Goal: Task Accomplishment & Management: Use online tool/utility

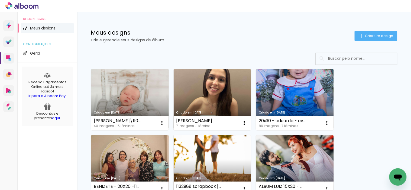
click at [271, 94] on link "Criado em [DATE]" at bounding box center [295, 99] width 78 height 61
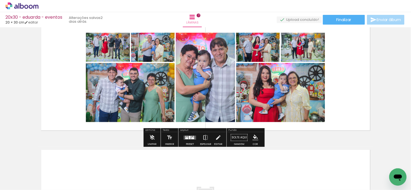
scroll to position [782, 0]
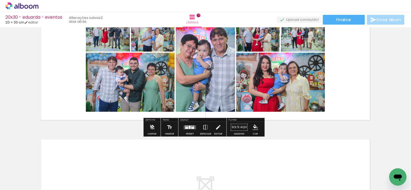
click at [188, 129] on div at bounding box center [189, 127] width 15 height 11
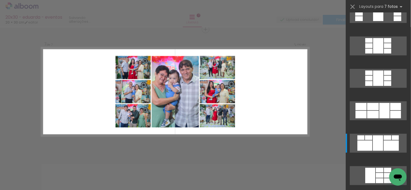
scroll to position [2093, 0]
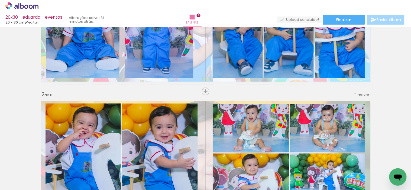
scroll to position [0, 1260]
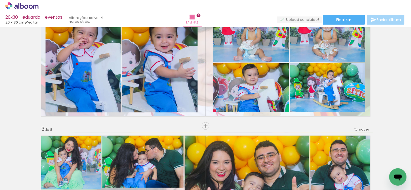
scroll to position [0, 1260]
